Goal: Task Accomplishment & Management: Manage account settings

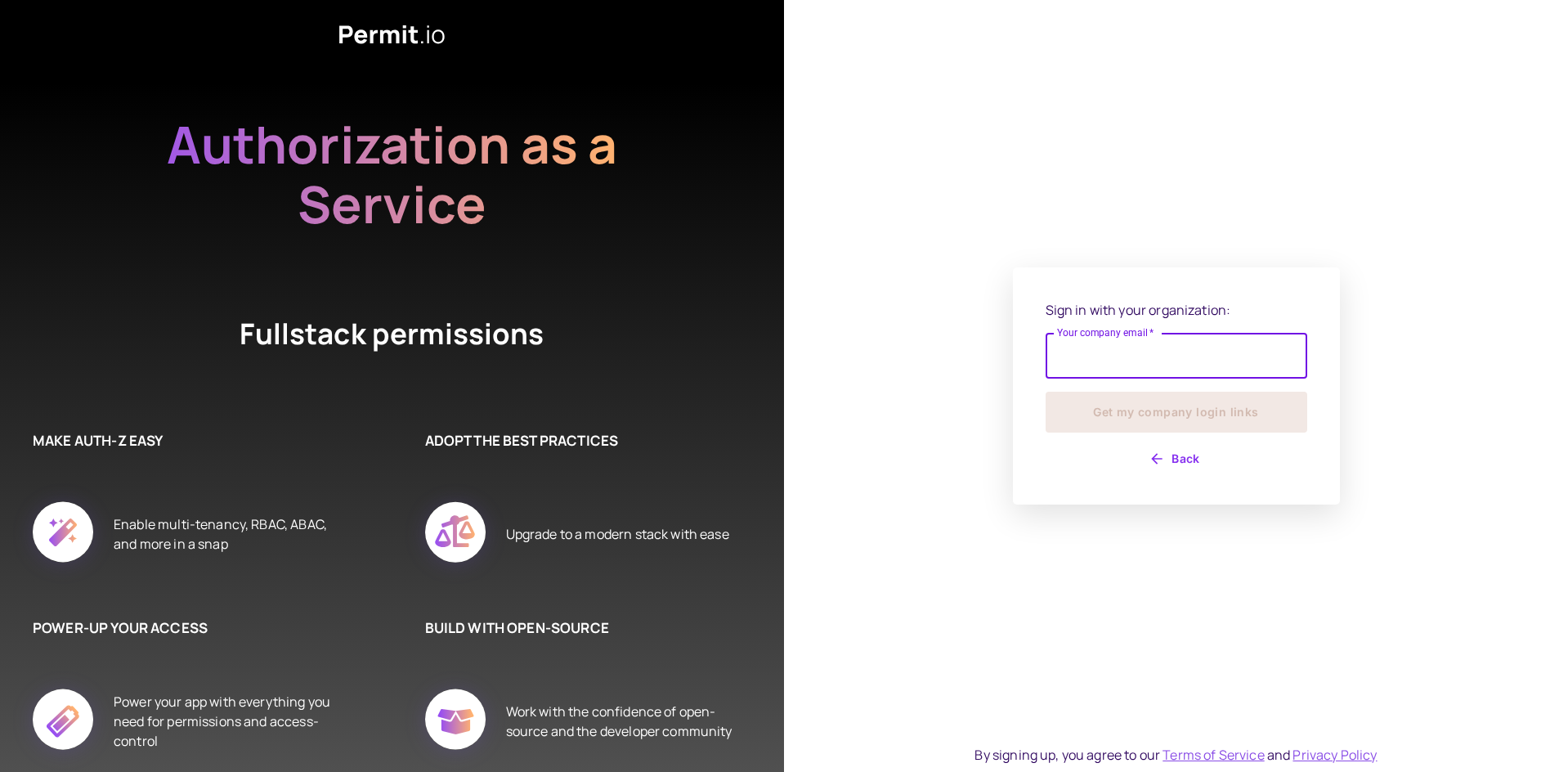
click at [1135, 365] on input "Your company email   *" at bounding box center [1176, 355] width 262 height 45
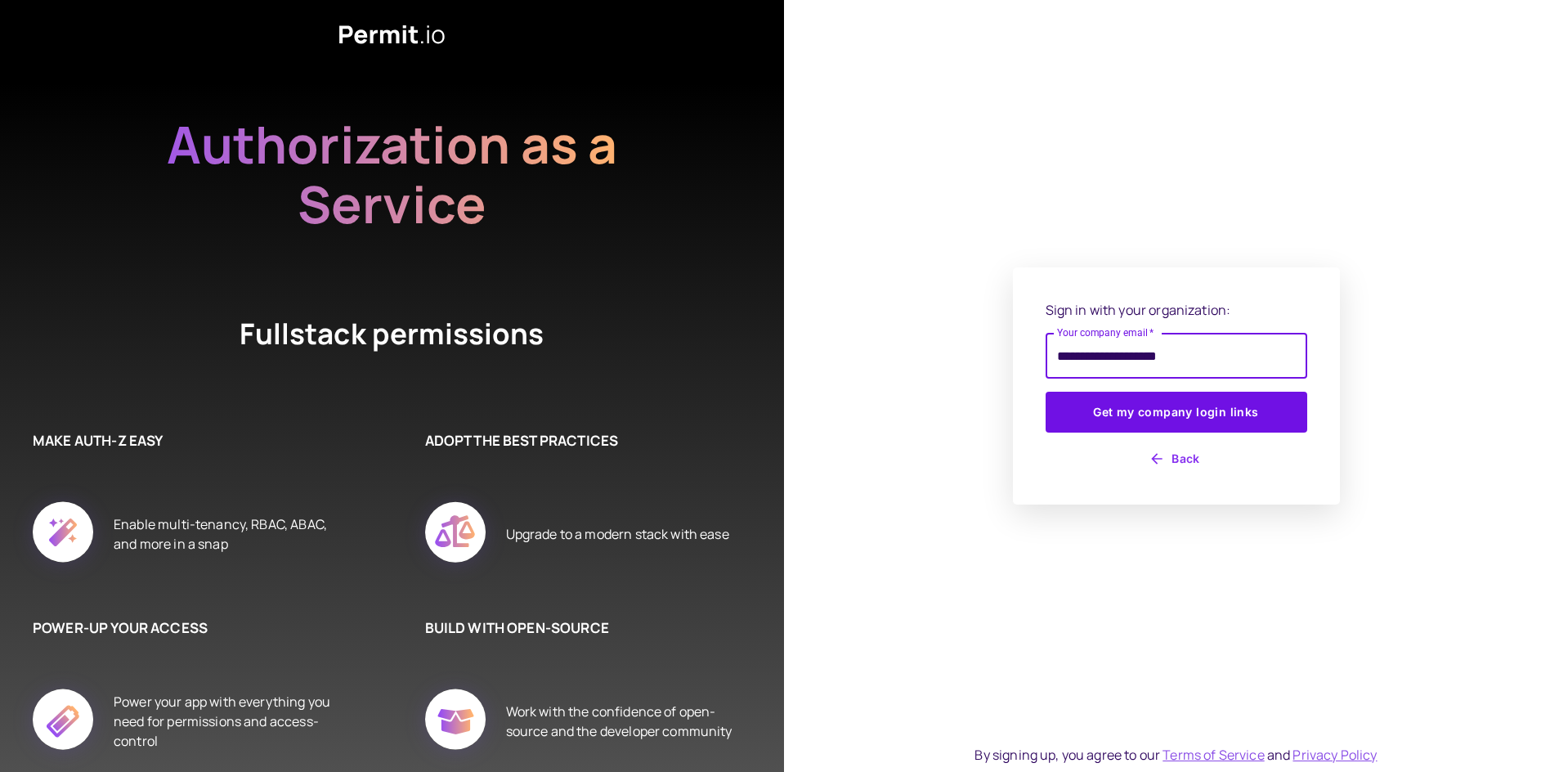
type input "**********"
click at [1046, 392] on button "Get my company login links" at bounding box center [1176, 412] width 262 height 41
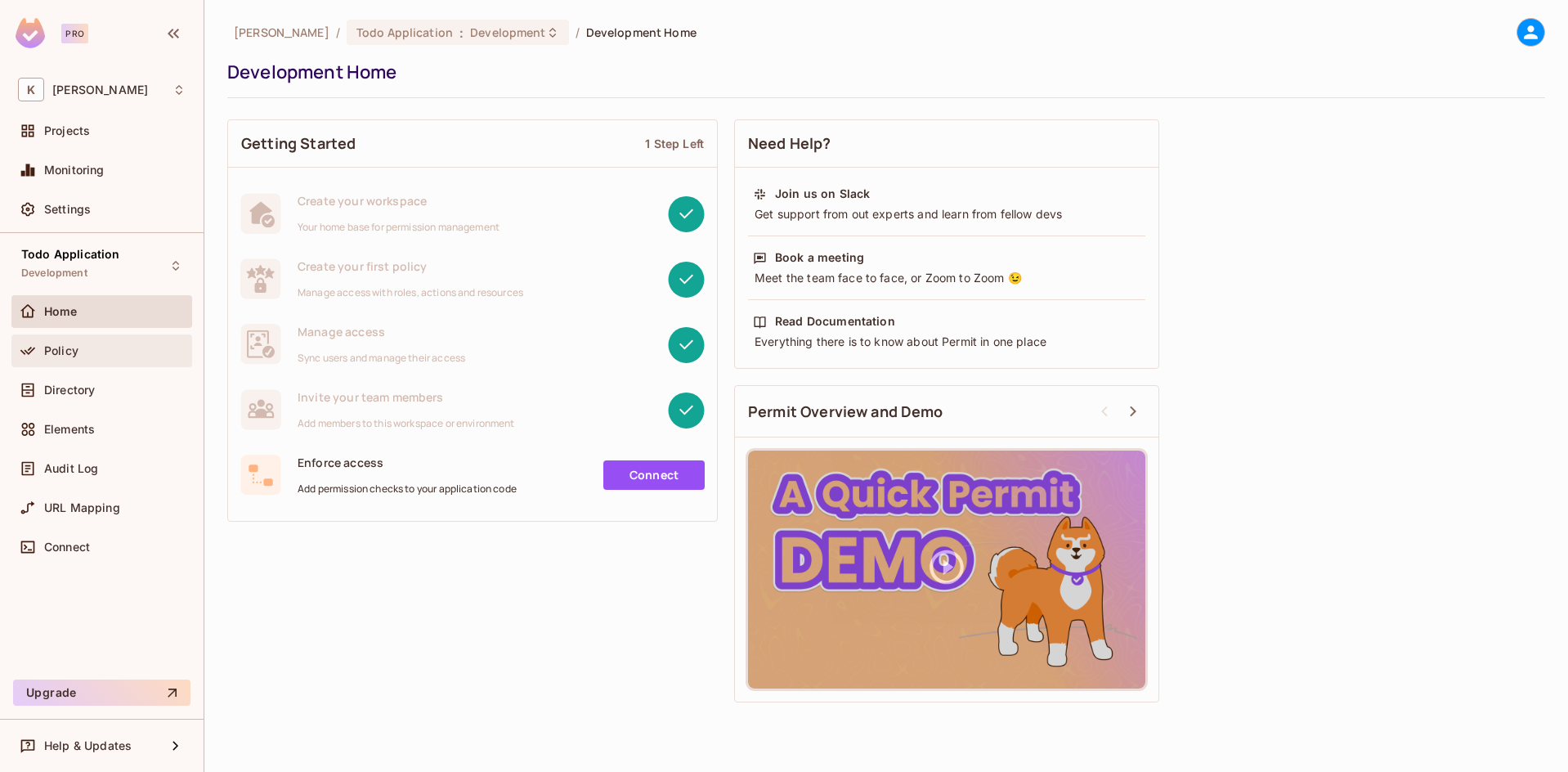
click at [51, 349] on span "Policy" at bounding box center [61, 351] width 34 height 13
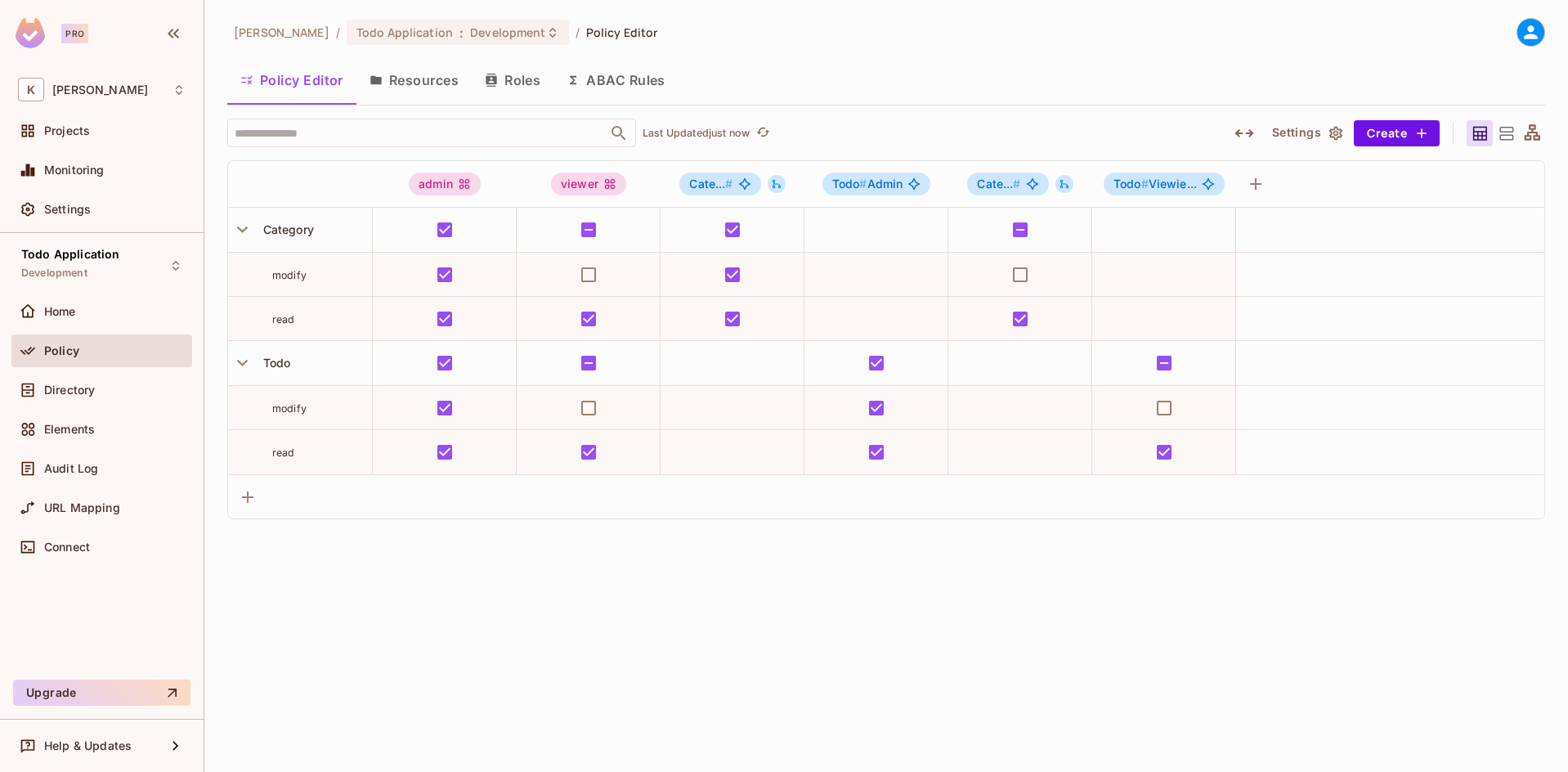
click at [450, 93] on button "Resources" at bounding box center [414, 79] width 115 height 41
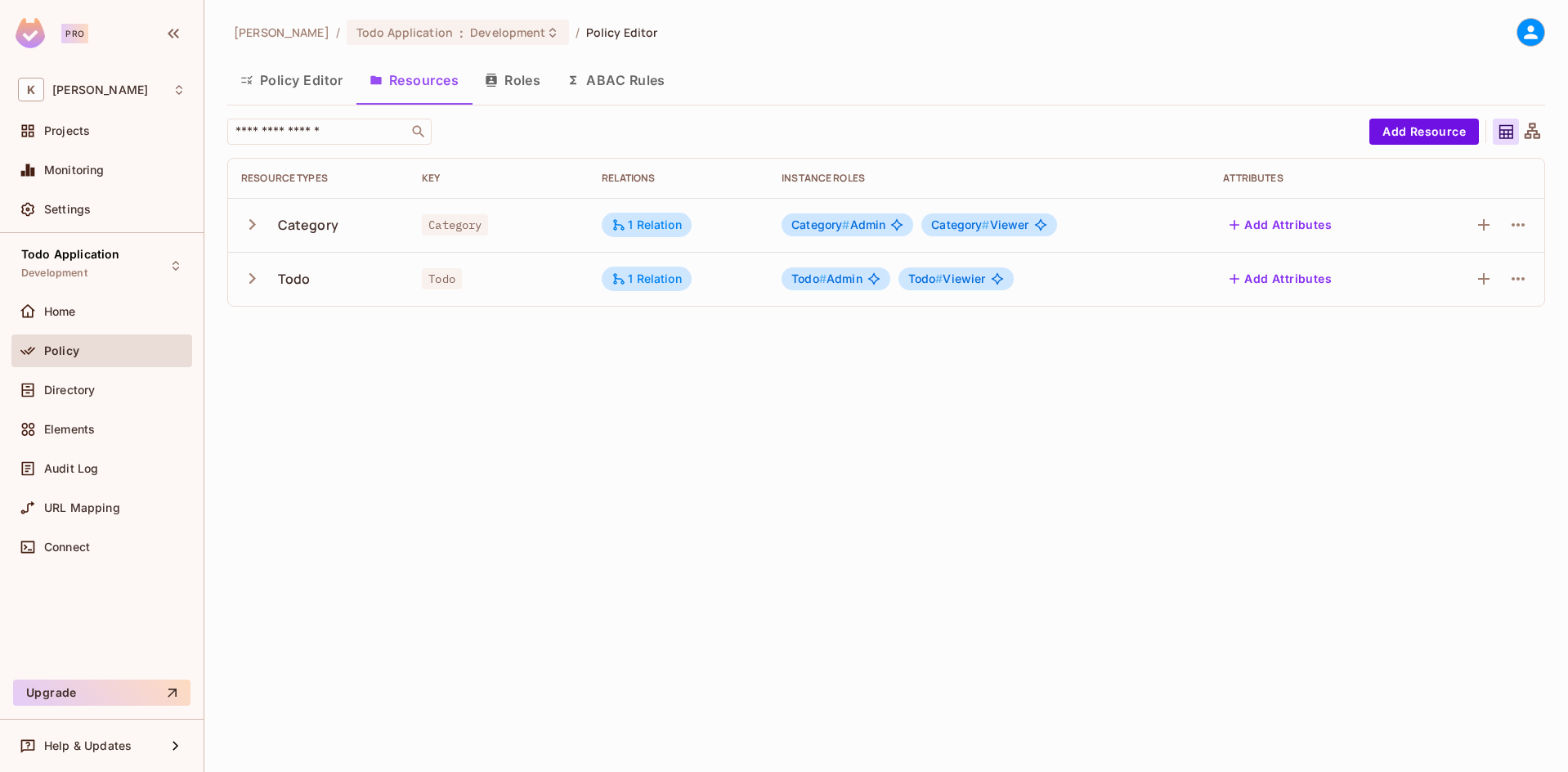
click at [253, 231] on icon "button" at bounding box center [251, 224] width 22 height 22
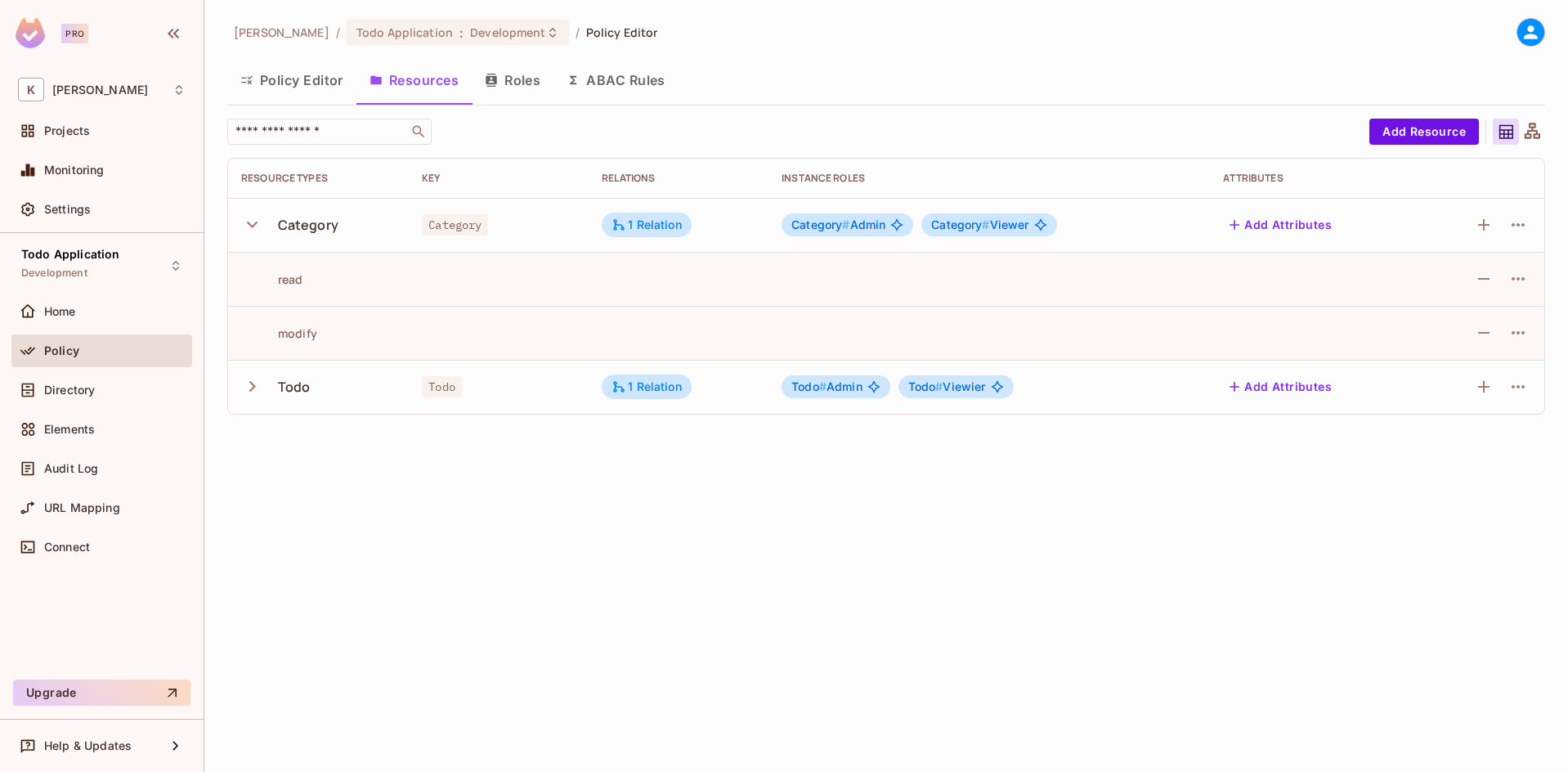
click at [242, 386] on icon "button" at bounding box center [251, 386] width 22 height 22
click at [528, 81] on button "Roles" at bounding box center [513, 79] width 82 height 41
